Goal: Entertainment & Leisure: Browse casually

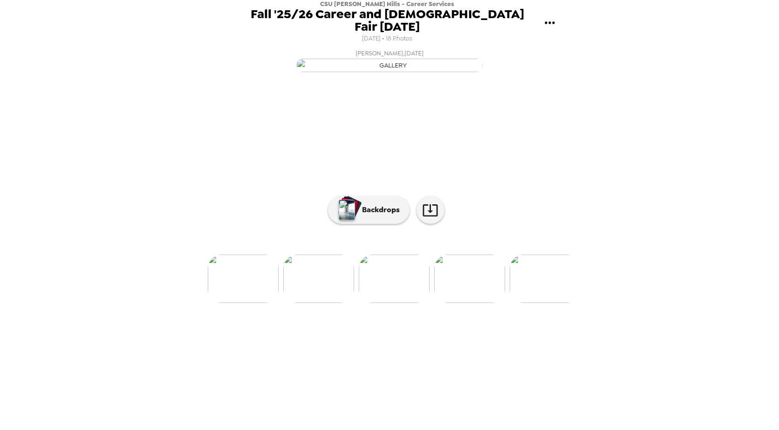
scroll to position [0, 1131]
click at [334, 303] on img at bounding box center [315, 279] width 71 height 48
click at [300, 303] on img at bounding box center [316, 279] width 71 height 48
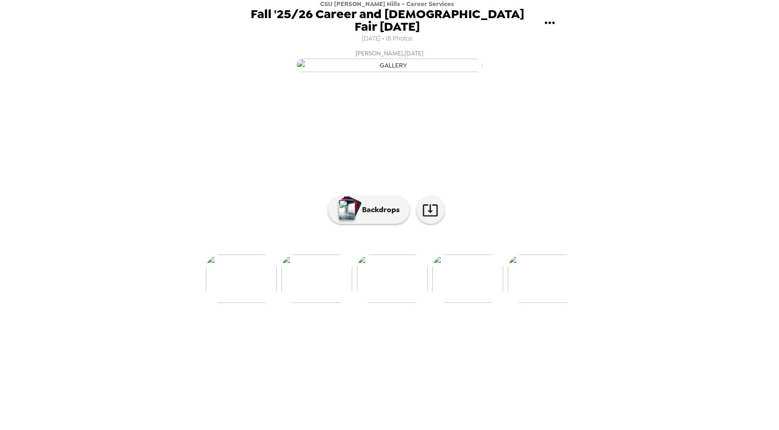
click at [218, 303] on img at bounding box center [241, 279] width 71 height 48
click at [331, 303] on img at bounding box center [316, 279] width 71 height 48
click at [380, 303] on img at bounding box center [391, 279] width 71 height 48
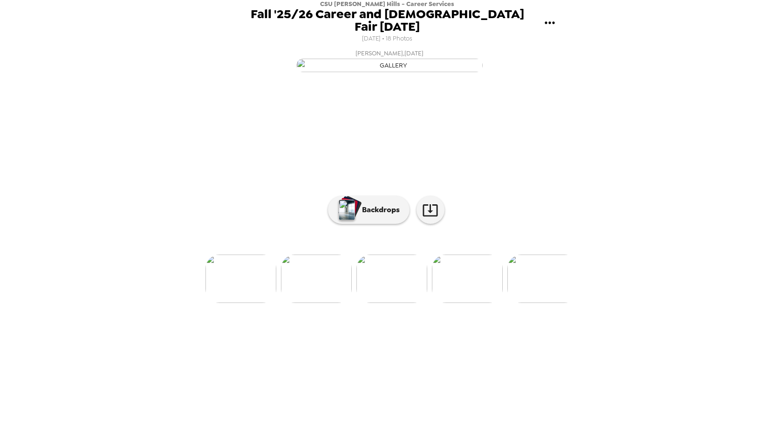
click at [480, 303] on img at bounding box center [467, 279] width 71 height 48
click at [488, 303] on img at bounding box center [467, 279] width 71 height 48
click at [484, 303] on img at bounding box center [467, 279] width 71 height 48
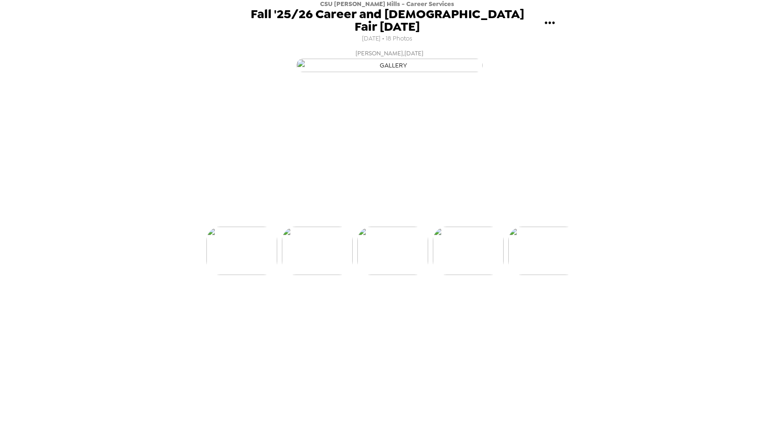
scroll to position [0, 978]
click at [490, 303] on img at bounding box center [467, 279] width 71 height 48
click at [455, 303] on img at bounding box center [467, 279] width 71 height 48
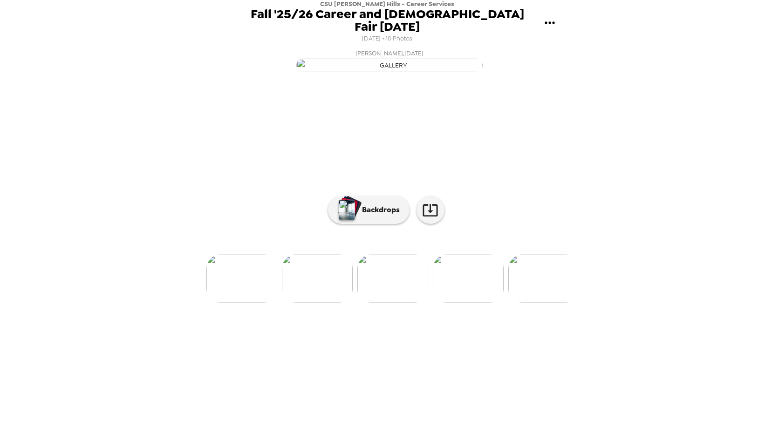
click at [210, 303] on li at bounding box center [241, 279] width 71 height 48
click at [211, 303] on li at bounding box center [241, 279] width 71 height 48
click at [295, 303] on img at bounding box center [304, 279] width 71 height 48
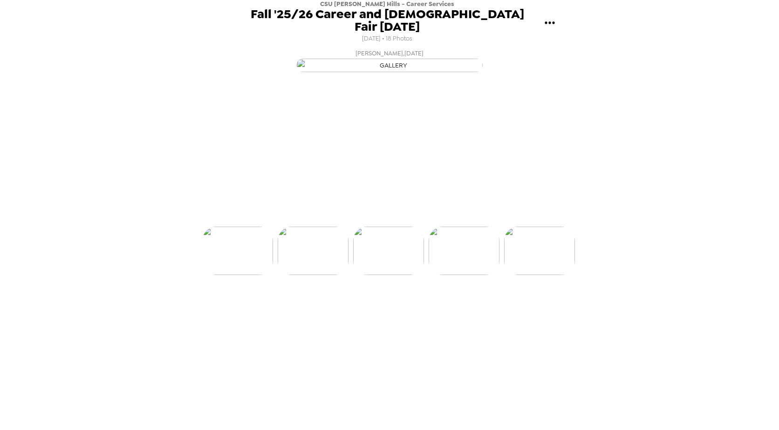
scroll to position [0, 527]
click at [239, 303] on img at bounding box center [240, 279] width 71 height 48
click at [312, 303] on img at bounding box center [315, 279] width 71 height 48
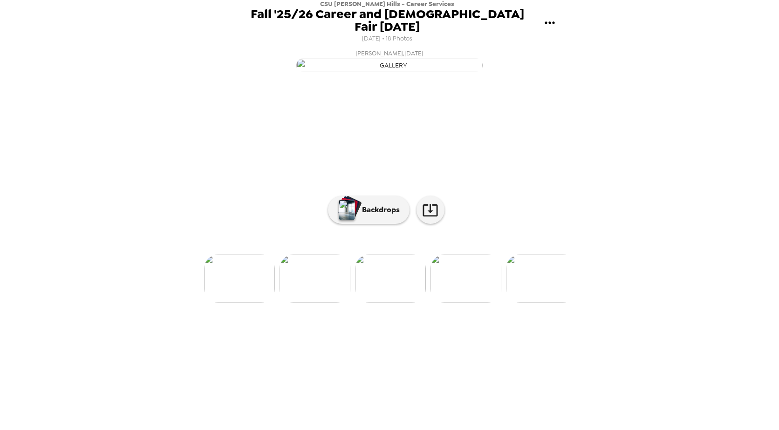
click at [298, 303] on img at bounding box center [315, 279] width 71 height 48
click at [464, 303] on img at bounding box center [465, 279] width 71 height 48
click at [308, 303] on img at bounding box center [315, 279] width 71 height 48
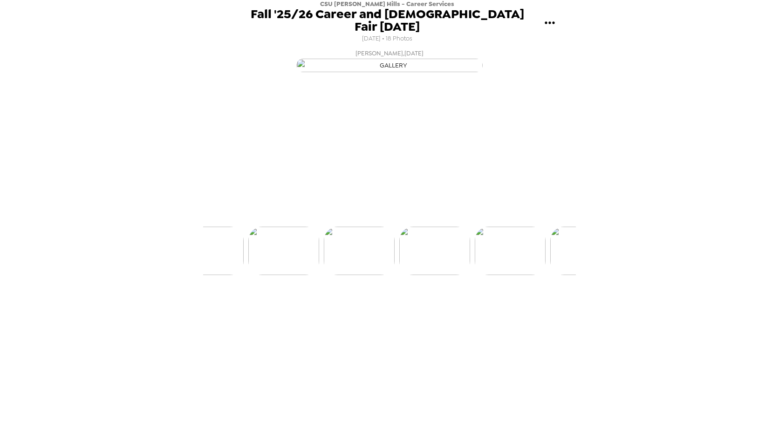
scroll to position [0, 226]
click at [334, 303] on img at bounding box center [314, 279] width 71 height 48
click at [325, 303] on img at bounding box center [314, 279] width 71 height 48
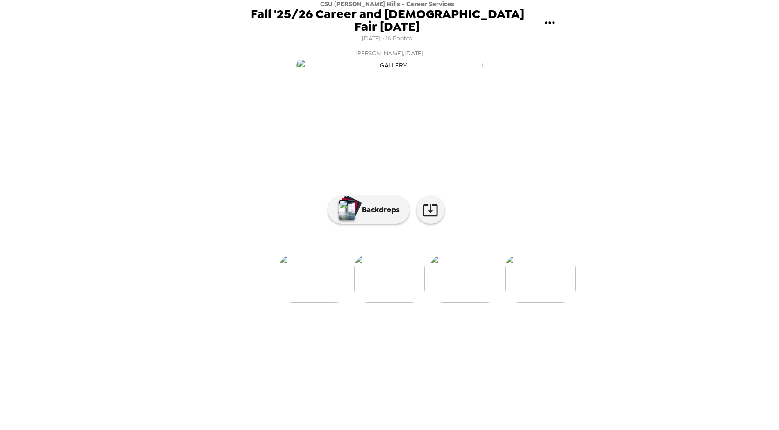
click at [306, 303] on img at bounding box center [314, 279] width 71 height 48
